Goal: Task Accomplishment & Management: Use online tool/utility

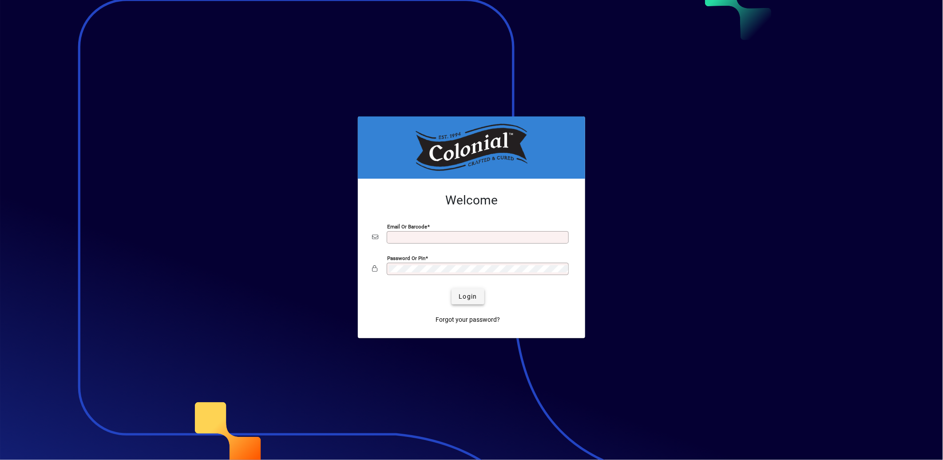
type input "**********"
click at [470, 295] on span "Login" at bounding box center [468, 296] width 18 height 9
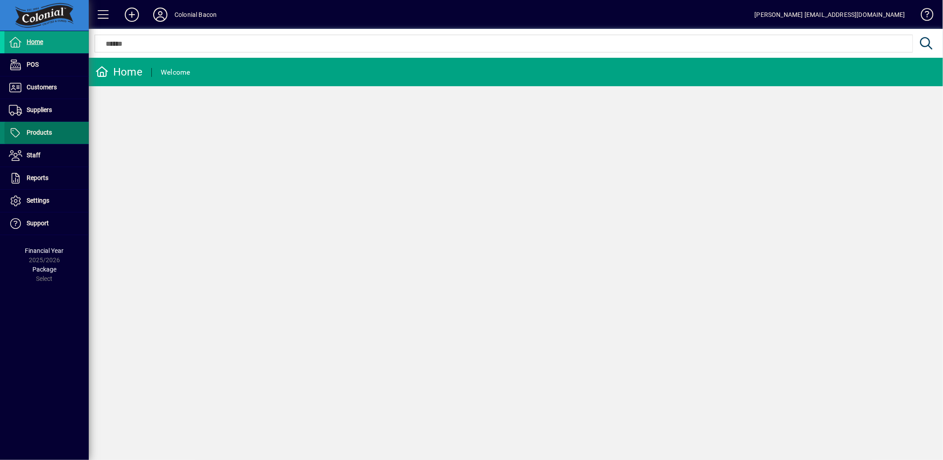
click at [37, 138] on span "Products" at bounding box center [28, 132] width 48 height 11
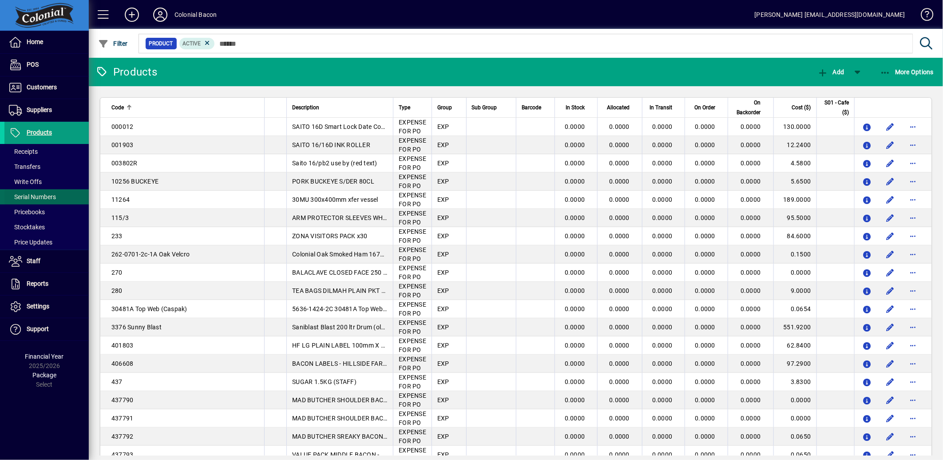
click at [33, 192] on span "Serial Numbers" at bounding box center [30, 196] width 52 height 9
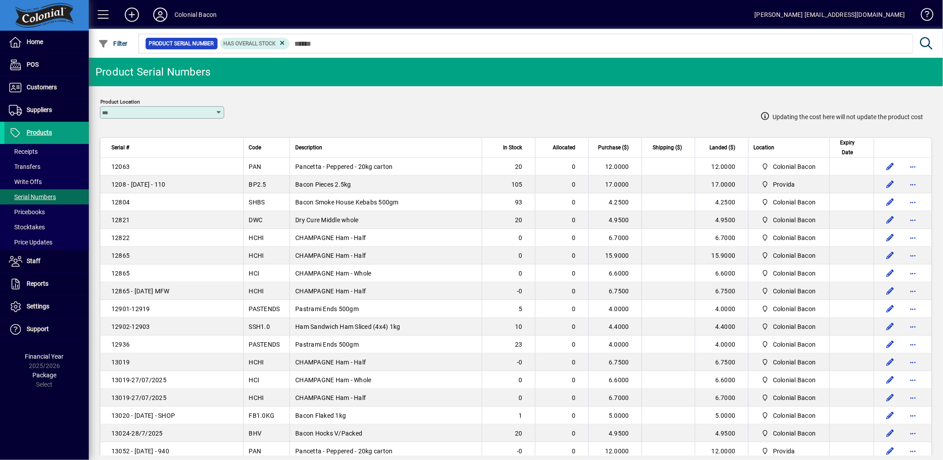
click at [218, 109] on icon at bounding box center [218, 112] width 7 height 7
click at [118, 162] on mat-option "Colonial Bacon" at bounding box center [129, 158] width 58 height 24
type input "**********"
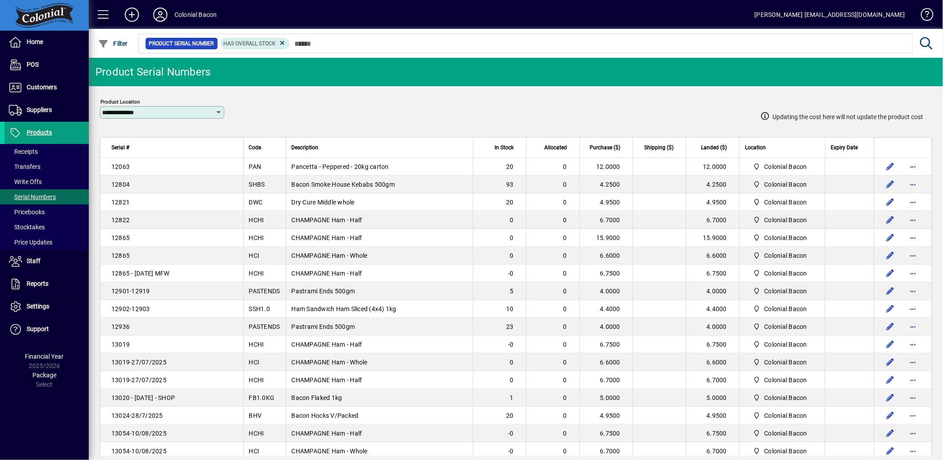
click at [314, 108] on div "Updating the cost here will not update the product cost" at bounding box center [580, 106] width 685 height 40
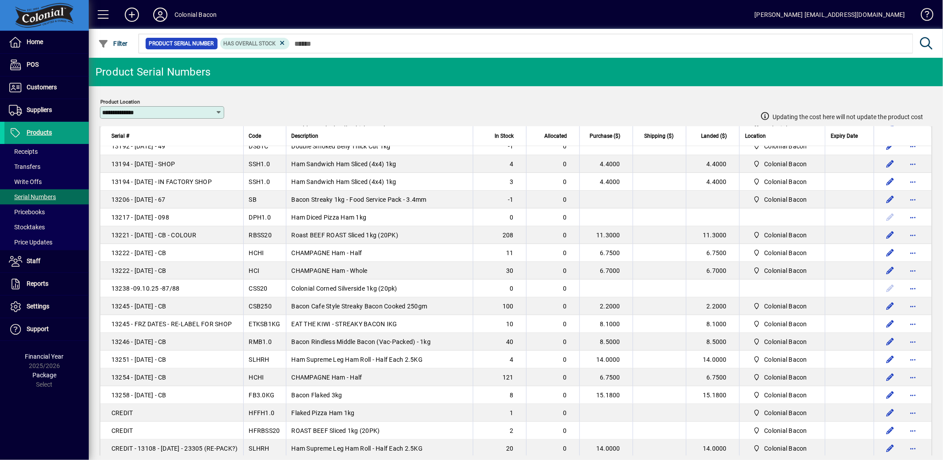
scroll to position [797, 0]
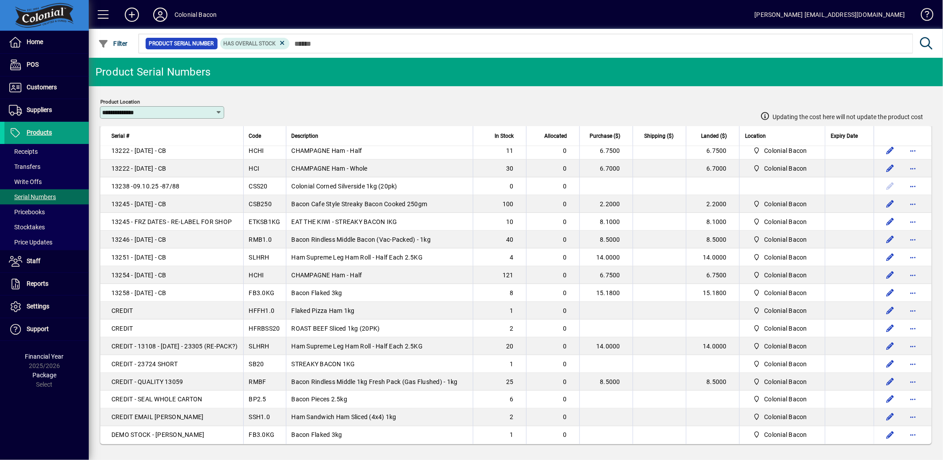
drag, startPoint x: 111, startPoint y: 163, endPoint x: 864, endPoint y: 447, distance: 803.8
click at [864, 447] on app-page-flat "Serial # Code Description In Stock Allocated Purchase ($) Shipping ($) Landed (…" at bounding box center [516, 290] width 854 height 329
copy thead "Serial # Code Description In Stock Allocated Purchase ($) Shipping ($) Landed (…"
